Goal: Information Seeking & Learning: Learn about a topic

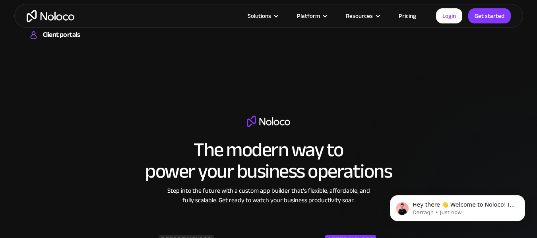
click at [408, 17] on link "Pricing" at bounding box center [406, 16] width 37 height 10
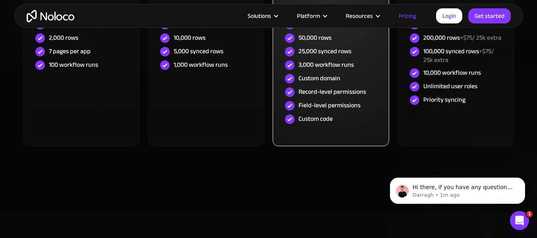
scroll to position [318, 0]
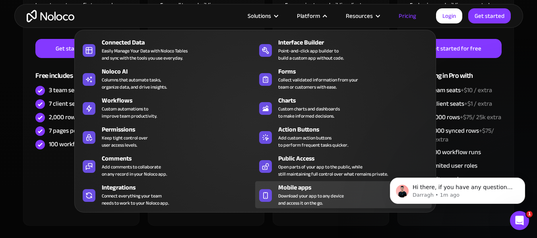
click at [294, 189] on div "Mobile apps" at bounding box center [356, 188] width 157 height 10
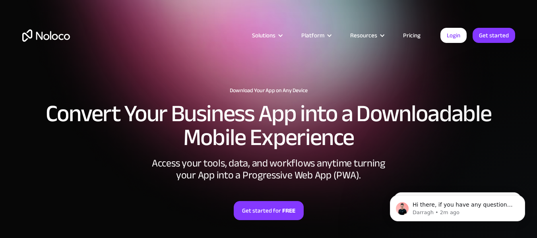
click at [416, 38] on link "Pricing" at bounding box center [411, 35] width 37 height 10
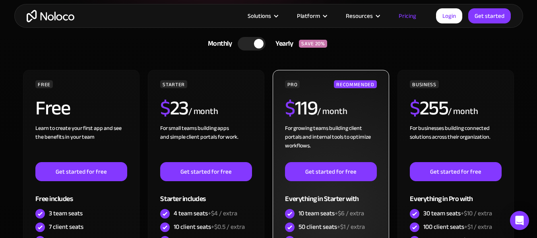
scroll to position [238, 0]
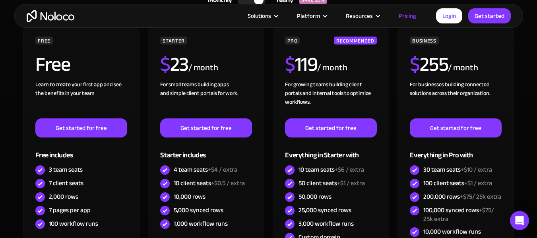
click at [4, 55] on section "CHOOSE YOUR PLAN Monthly Yearly SAVE 20% Monthly Yearly SAVE 20% FREE Free Lear…" at bounding box center [268, 166] width 537 height 409
